Goal: Book appointment/travel/reservation

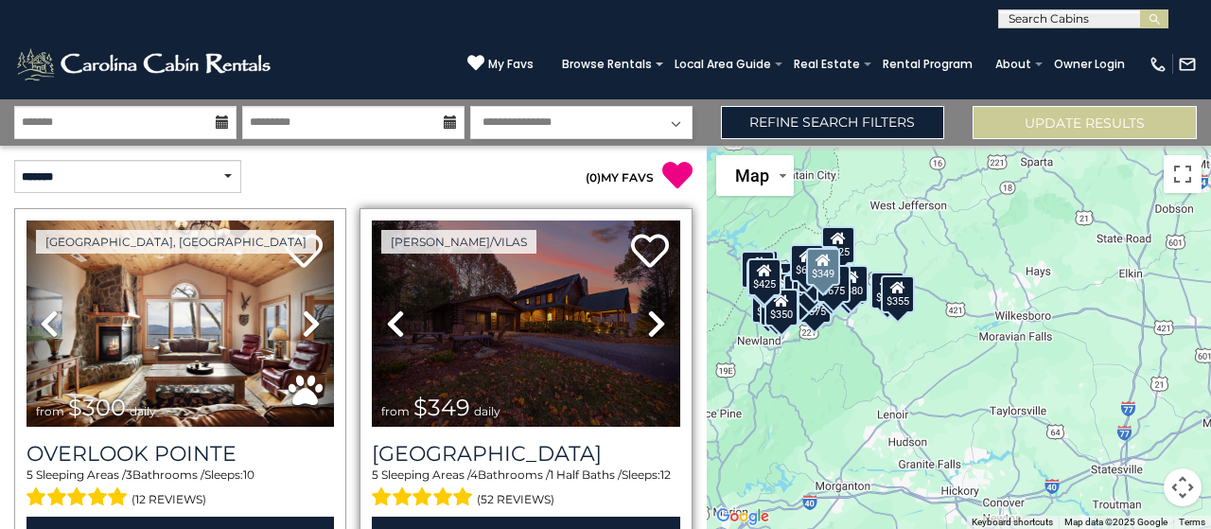
drag, startPoint x: 832, startPoint y: 413, endPoint x: 647, endPoint y: 373, distance: 189.8
click at [647, 373] on div "**********" at bounding box center [605, 313] width 1211 height 429
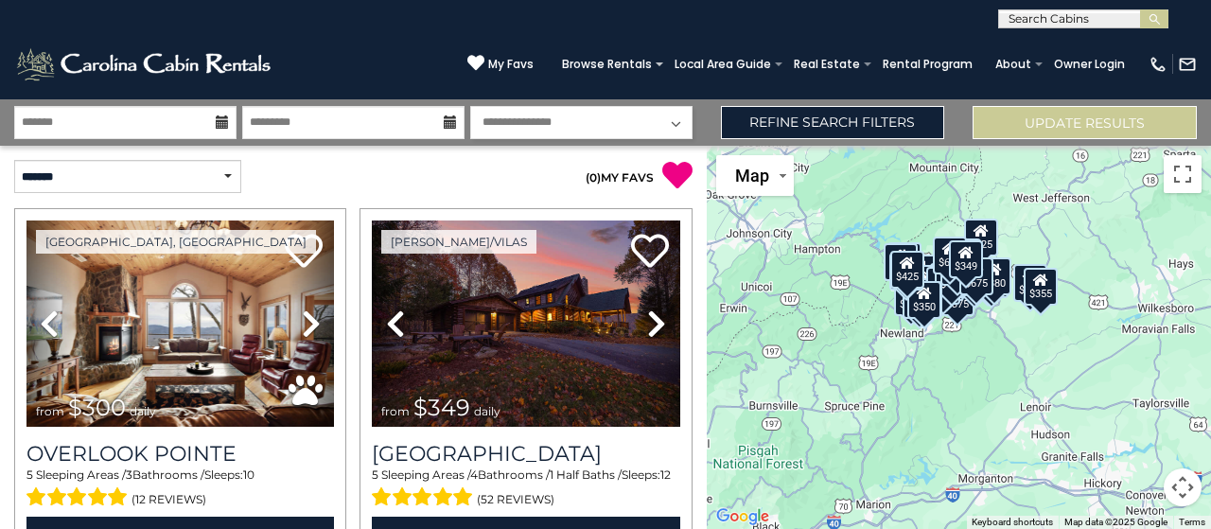
drag, startPoint x: 926, startPoint y: 432, endPoint x: 1066, endPoint y: 425, distance: 140.2
click at [1066, 425] on div "$300 $349 $325 $225 $375 $480 $400 $451 $1,095 $525 $315 $315 $330 $400 $355 $7…" at bounding box center [959, 337] width 504 height 383
click at [1183, 481] on button "Map camera controls" at bounding box center [1182, 487] width 38 height 38
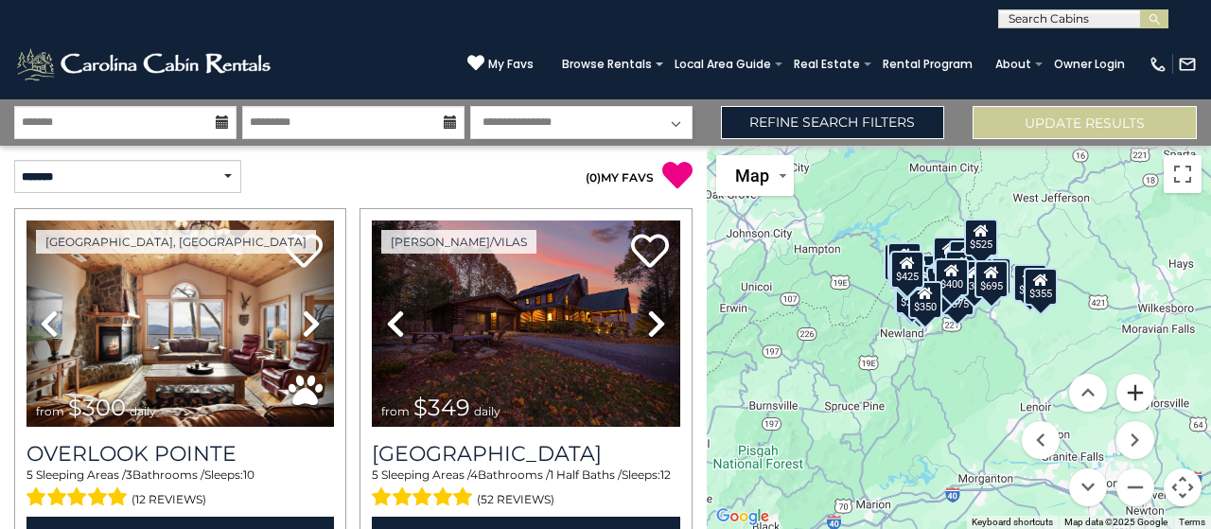
click at [1130, 391] on button "Zoom in" at bounding box center [1135, 393] width 38 height 38
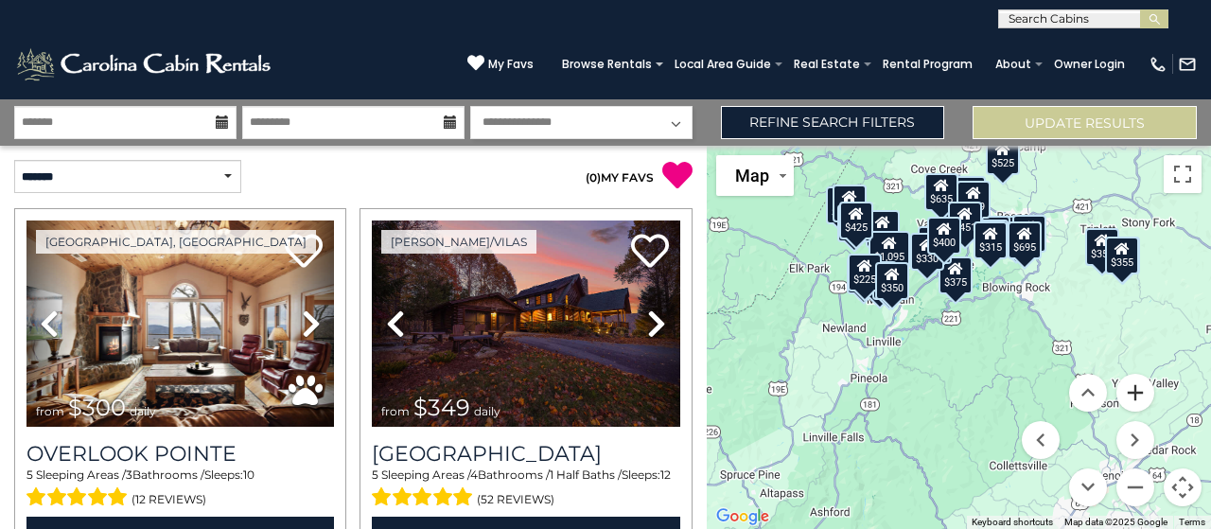
click at [1130, 391] on button "Zoom in" at bounding box center [1135, 393] width 38 height 38
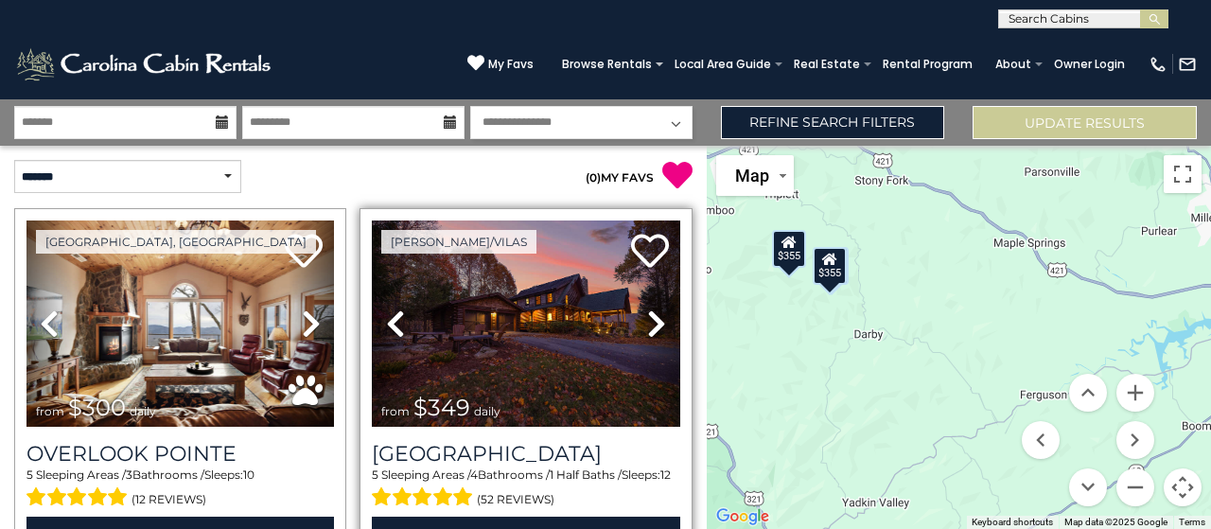
drag, startPoint x: 991, startPoint y: 364, endPoint x: 533, endPoint y: 424, distance: 461.7
click at [533, 424] on div "**********" at bounding box center [605, 313] width 1211 height 429
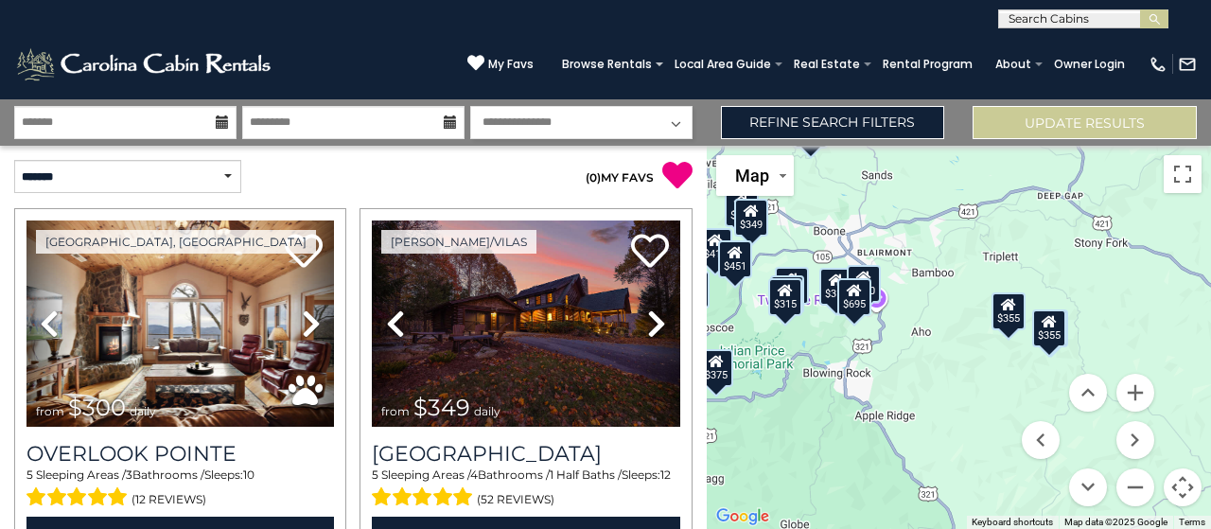
drag, startPoint x: 991, startPoint y: 383, endPoint x: 1210, endPoint y: 447, distance: 227.8
click at [1210, 447] on div "$300 $349 $325 $225 $375 $480 $400 $451 $1,095 $525 $315 $315 $330 $400 $355 $7…" at bounding box center [959, 337] width 504 height 383
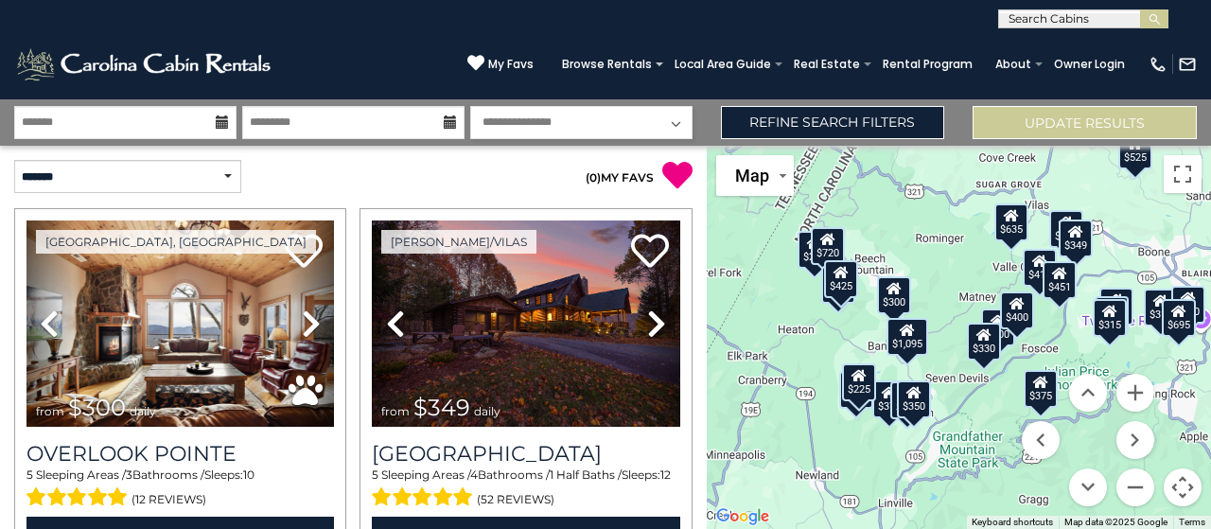
drag, startPoint x: 859, startPoint y: 404, endPoint x: 1184, endPoint y: 427, distance: 326.2
click at [1184, 427] on div "$300 $349 $325 $225 $375 $480 $400 $451 $1,095 $525 $315 $315 $330 $400 $355 $7…" at bounding box center [959, 337] width 504 height 383
click at [1138, 396] on button "Zoom in" at bounding box center [1135, 393] width 38 height 38
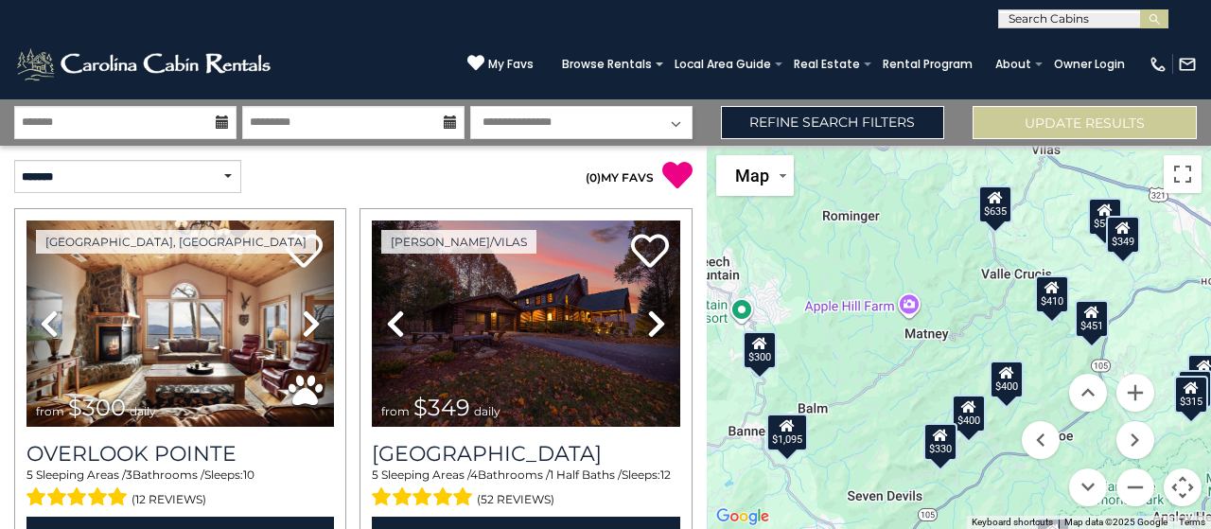
drag, startPoint x: 917, startPoint y: 341, endPoint x: 882, endPoint y: 378, distance: 50.2
click at [882, 379] on div "$300 $349 $325 $225 $375 $480 $400 $451 $1,095 $525 $315 $315 $330 $400 $355 $7…" at bounding box center [959, 337] width 504 height 383
